Goal: Information Seeking & Learning: Check status

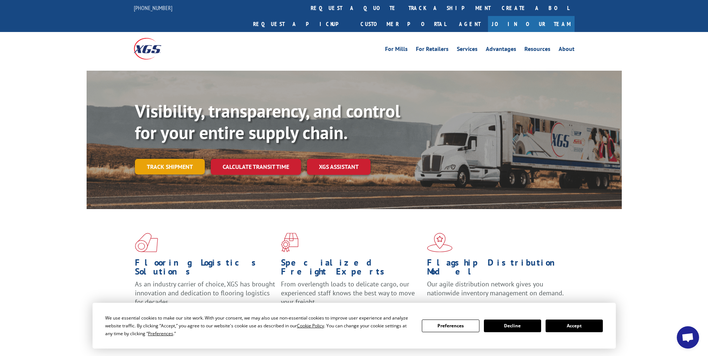
click at [165, 159] on link "Track shipment" at bounding box center [170, 167] width 70 height 16
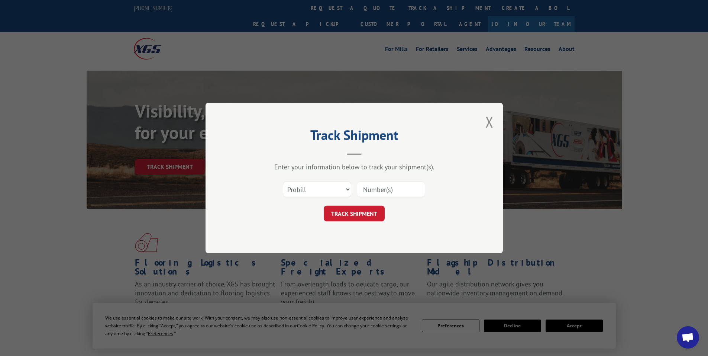
click at [372, 187] on input at bounding box center [391, 189] width 68 height 16
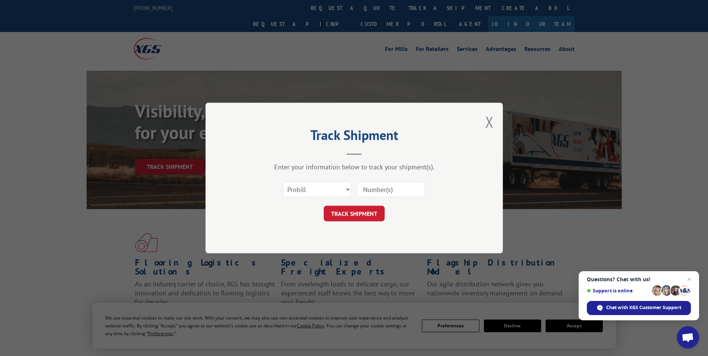
paste input "17523200"
type input "17523200"
click at [349, 208] on button "TRACK SHIPMENT" at bounding box center [354, 214] width 61 height 16
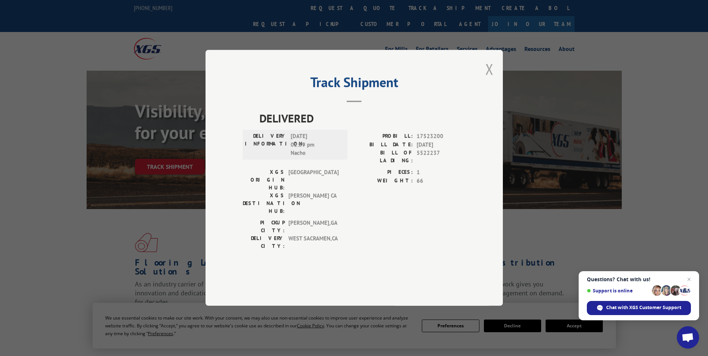
click at [489, 79] on button "Close modal" at bounding box center [489, 69] width 8 height 20
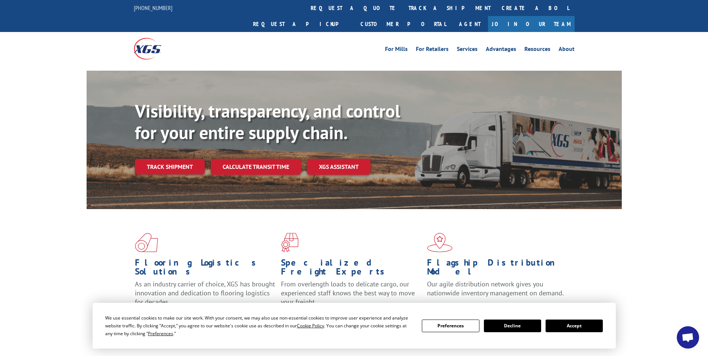
click at [172, 142] on div "Visibility, transparency, and control for your entire supply chain. Track shipm…" at bounding box center [378, 152] width 487 height 104
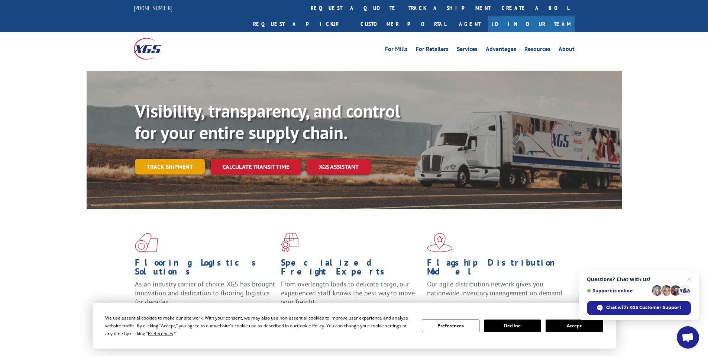
click at [171, 159] on link "Track shipment" at bounding box center [170, 167] width 70 height 16
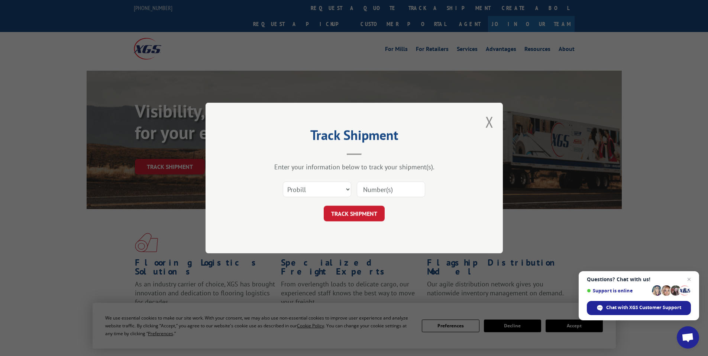
click at [398, 191] on input at bounding box center [391, 189] width 68 height 16
paste input "17523650"
type input "17523650"
click at [354, 215] on button "TRACK SHIPMENT" at bounding box center [354, 214] width 61 height 16
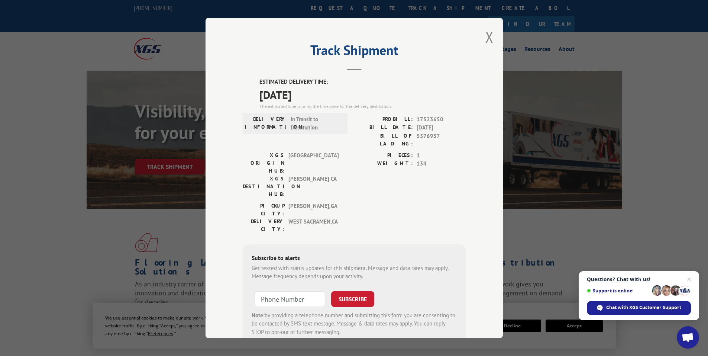
drag, startPoint x: 253, startPoint y: 79, endPoint x: 348, endPoint y: 100, distance: 96.3
click at [348, 100] on div "ESTIMATED DELIVERY TIME: [DATE] The estimated time is using the time zone for t…" at bounding box center [354, 211] width 223 height 267
copy div "ESTIMATED DELIVERY TIME: [DATE]"
